Goal: Navigation & Orientation: Understand site structure

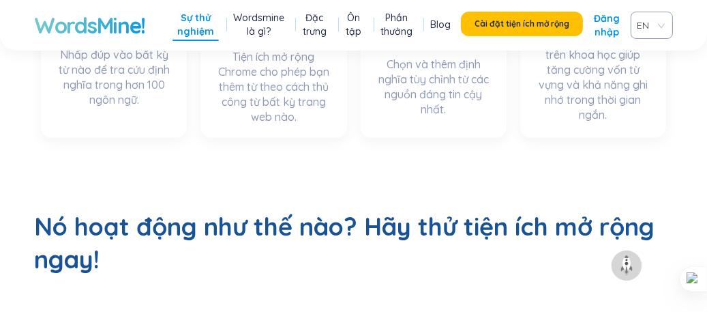
scroll to position [545, 0]
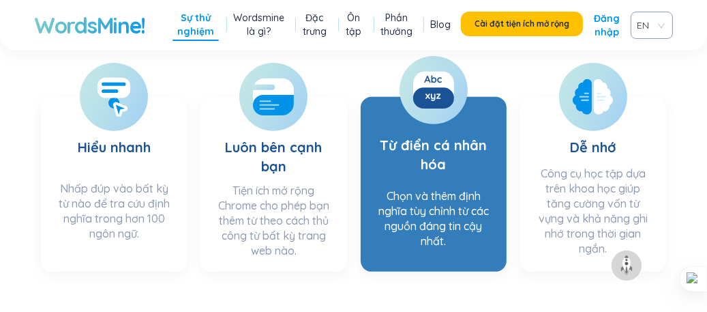
click at [430, 108] on h3 "Từ điển cá nhân hóa" at bounding box center [433, 144] width 119 height 73
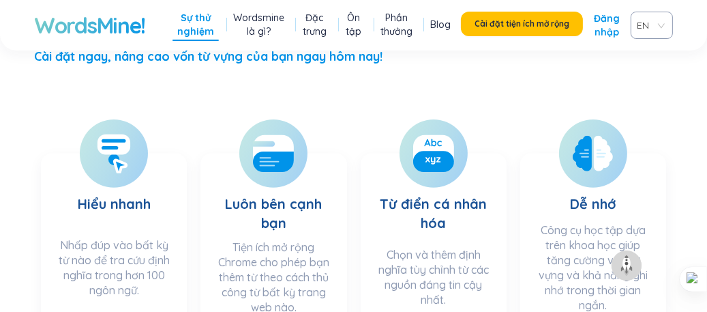
scroll to position [409, 0]
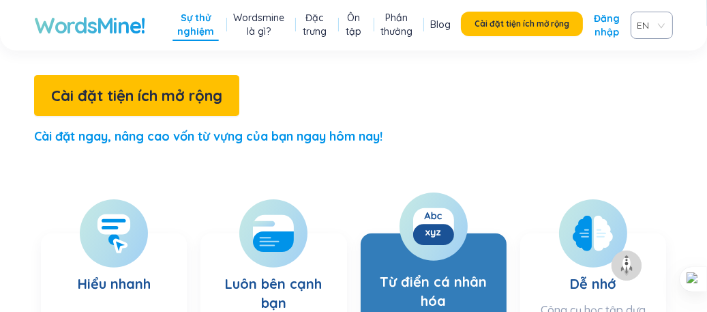
click at [426, 208] on rect at bounding box center [433, 226] width 41 height 37
click at [446, 273] on font "Từ điển cá nhân hóa" at bounding box center [433, 291] width 107 height 36
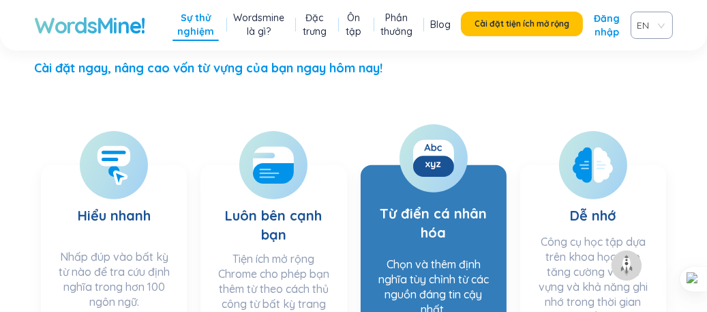
click at [426, 257] on font "Chọn và thêm định nghĩa tùy chỉnh từ các nguồn đáng tin cậy nhất." at bounding box center [433, 286] width 110 height 59
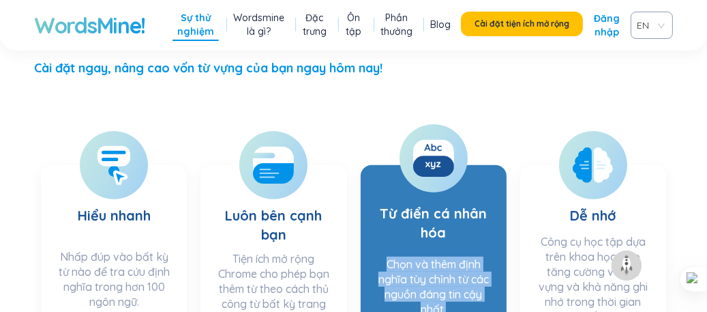
click at [427, 257] on font "Chọn và thêm định nghĩa tùy chỉnh từ các nguồn đáng tin cậy nhất." at bounding box center [433, 286] width 110 height 59
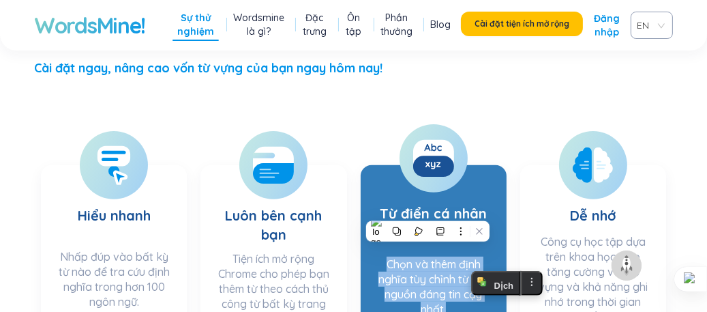
scroll to position [341, 0]
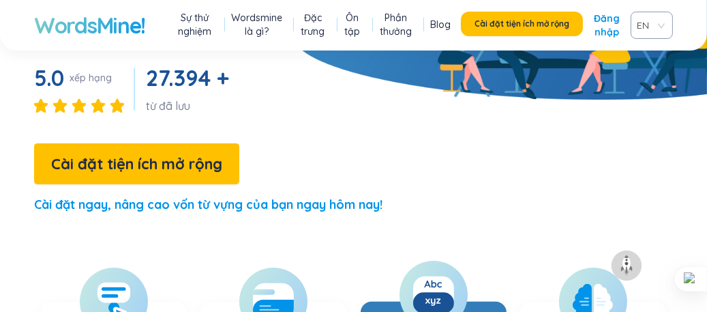
click at [411, 260] on div at bounding box center [433, 294] width 68 height 68
click at [414, 276] on rect at bounding box center [433, 294] width 41 height 37
click at [430, 292] on rect at bounding box center [433, 302] width 41 height 21
click at [432, 292] on rect at bounding box center [433, 302] width 41 height 21
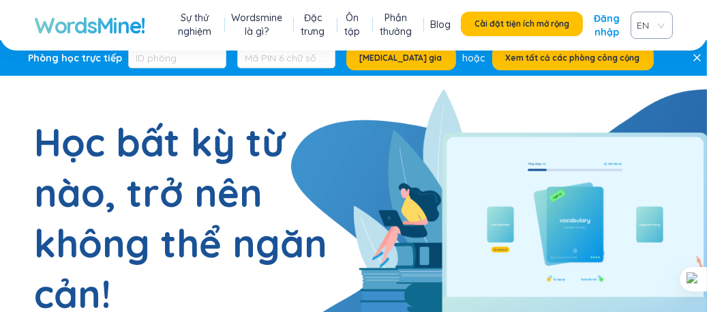
scroll to position [0, 0]
